Goal: Ask a question: Seek information or help from site administrators or community

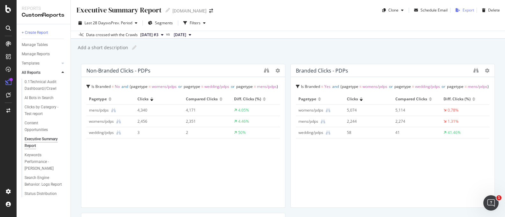
scroll to position [334, 0]
click at [41, 107] on div "DataExports" at bounding box center [36, 109] width 25 height 6
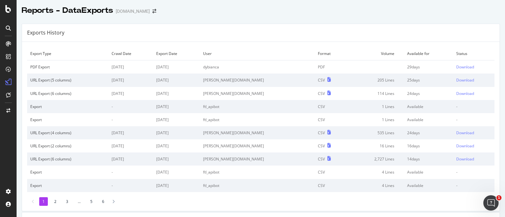
click at [58, 64] on div "PDF Export" at bounding box center [67, 66] width 75 height 5
click at [465, 66] on div "Download" at bounding box center [466, 66] width 18 height 5
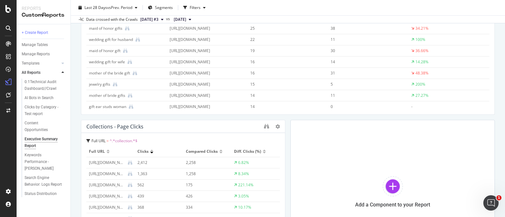
scroll to position [1213, 0]
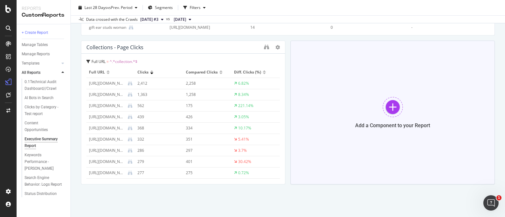
click at [393, 106] on div at bounding box center [393, 107] width 20 height 20
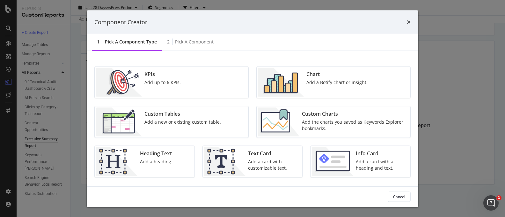
click at [205, 74] on div "KPIs Add up to 6 KPIs." at bounding box center [172, 82] width 154 height 31
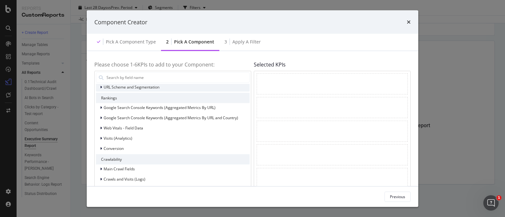
scroll to position [0, 0]
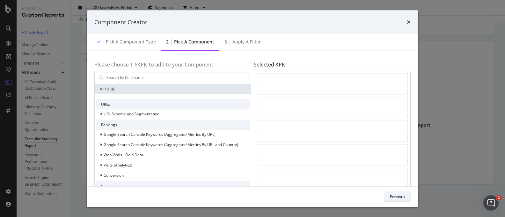
click at [398, 197] on div "Previous" at bounding box center [397, 195] width 15 height 5
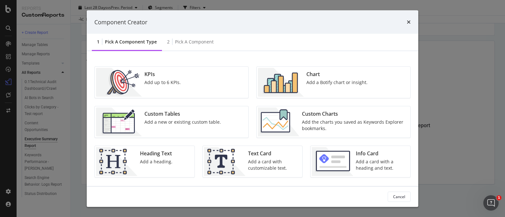
click at [332, 80] on div "Add a Botify chart or insight." at bounding box center [337, 82] width 61 height 6
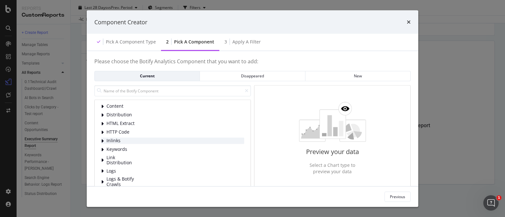
scroll to position [41, 0]
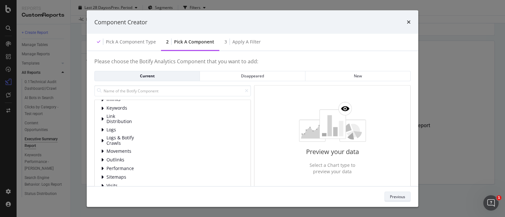
click at [402, 195] on div "Previous" at bounding box center [397, 195] width 15 height 5
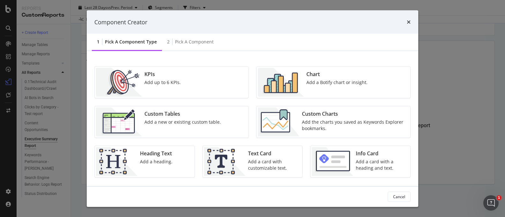
click at [197, 127] on div "Custom Tables Add a new or existing custom table." at bounding box center [183, 122] width 82 height 29
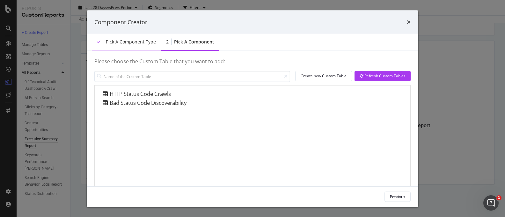
click at [135, 38] on div "Pick a Component type" at bounding box center [126, 43] width 69 height 18
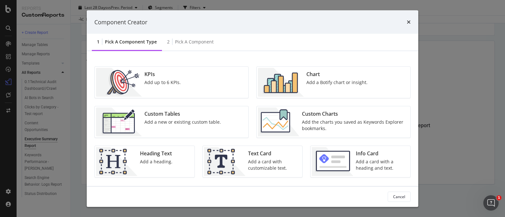
click at [342, 162] on img "modal" at bounding box center [332, 161] width 41 height 29
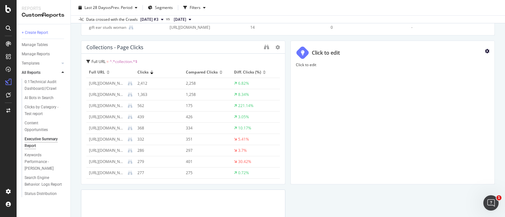
click at [488, 49] on icon "gear" at bounding box center [487, 51] width 4 height 4
click at [478, 53] on div "Delete" at bounding box center [473, 53] width 12 height 5
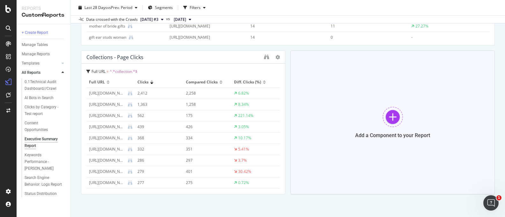
scroll to position [0, 0]
click at [482, 63] on div "Add a Component to your Report" at bounding box center [393, 122] width 205 height 144
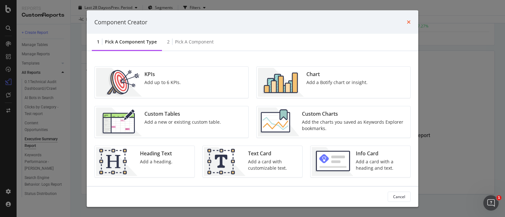
click at [411, 22] on icon "times" at bounding box center [409, 21] width 4 height 5
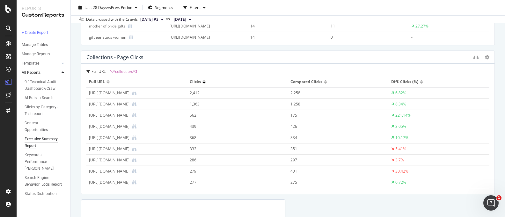
drag, startPoint x: 284, startPoint y: 119, endPoint x: 485, endPoint y: 117, distance: 201.3
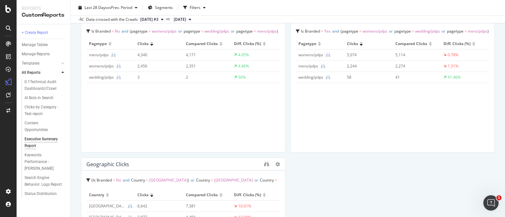
scroll to position [0, 0]
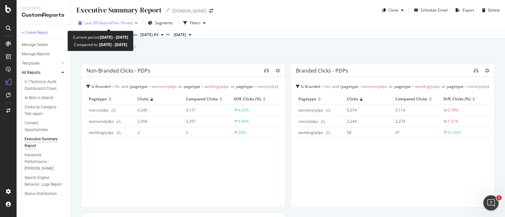
click at [128, 20] on span "vs Prev. Period" at bounding box center [119, 22] width 25 height 5
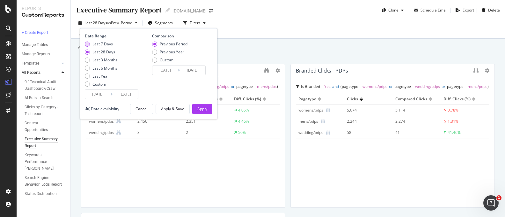
click at [90, 44] on div "Last 7 Days" at bounding box center [101, 43] width 33 height 5
type input "[DATE]"
click at [176, 106] on div "Apply & Save" at bounding box center [172, 108] width 23 height 5
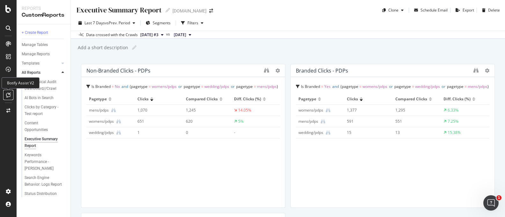
click at [8, 94] on icon at bounding box center [8, 94] width 5 height 5
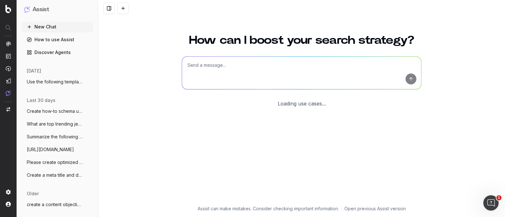
scroll to position [31, 0]
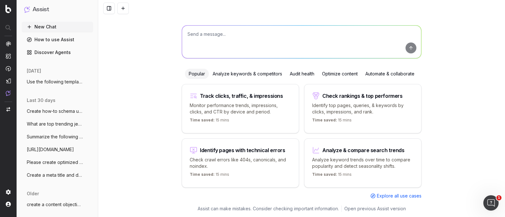
click at [306, 43] on textarea at bounding box center [301, 42] width 239 height 33
type textarea "U"
click at [63, 78] on span "Use the following template: SEO Summary" at bounding box center [55, 81] width 56 height 6
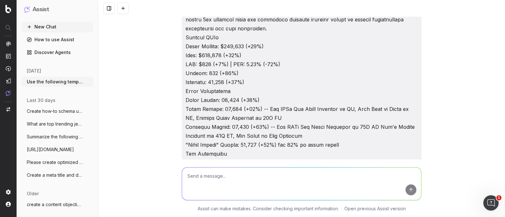
scroll to position [12412, 0]
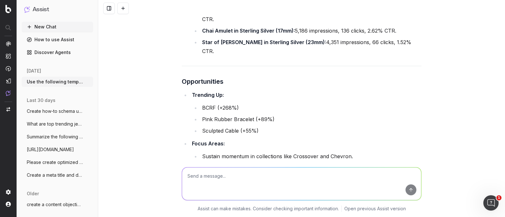
click at [249, 172] on textarea at bounding box center [301, 183] width 239 height 33
type textarea "Can you use the Executive Summary Custom report to fill the template?"
